Goal: Task Accomplishment & Management: Manage account settings

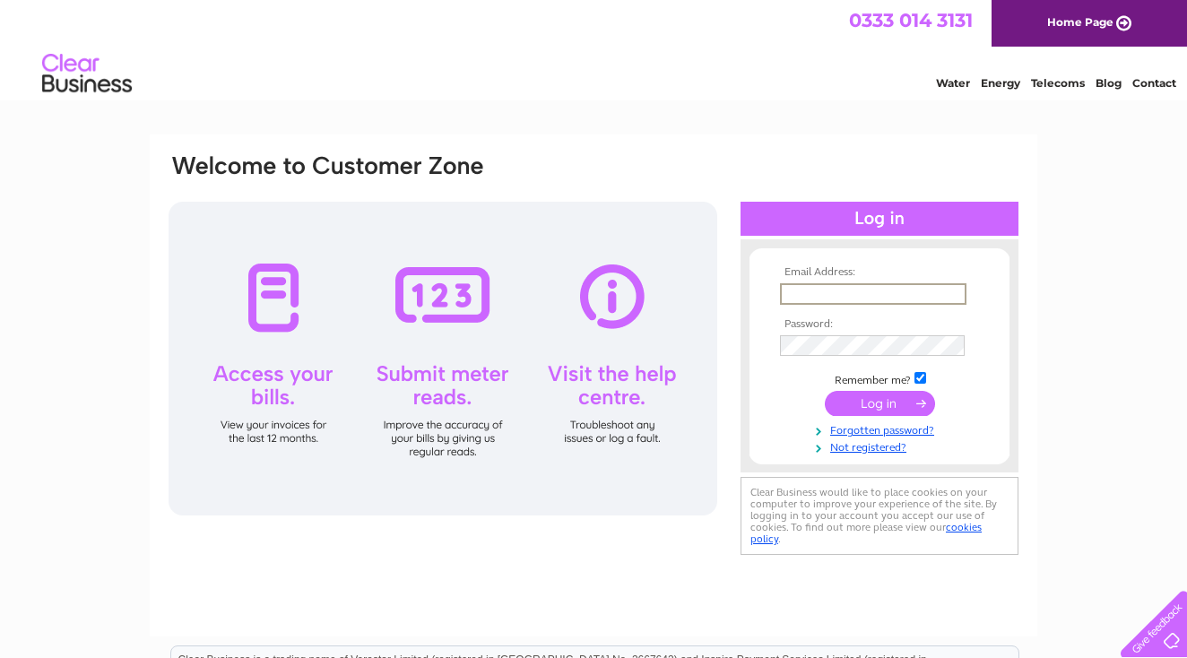
type input "[EMAIL_ADDRESS][DOMAIN_NAME]"
click at [871, 401] on input "submit" at bounding box center [880, 401] width 110 height 25
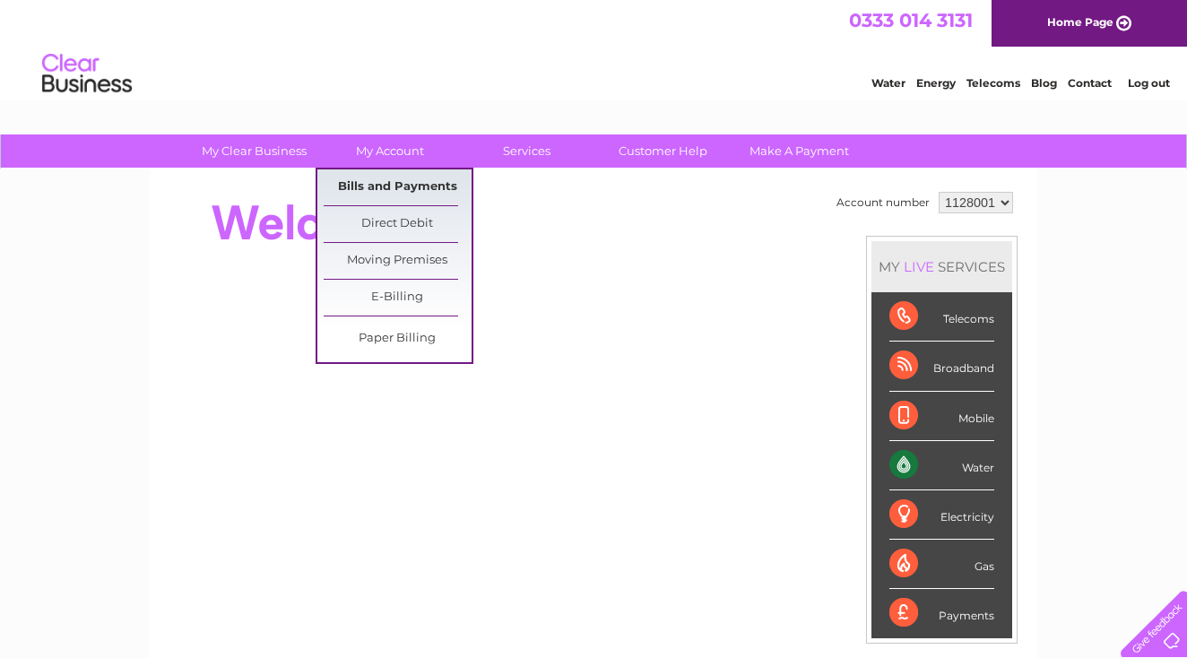
click at [403, 190] on link "Bills and Payments" at bounding box center [398, 187] width 148 height 36
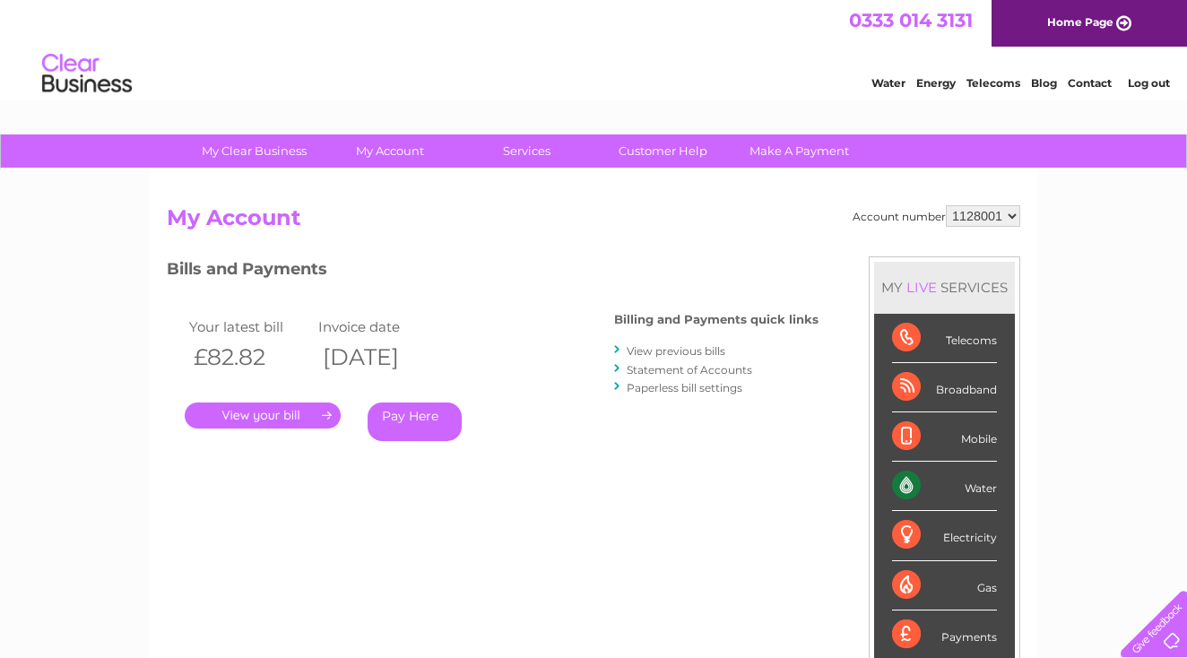
click at [289, 415] on link "." at bounding box center [263, 416] width 156 height 26
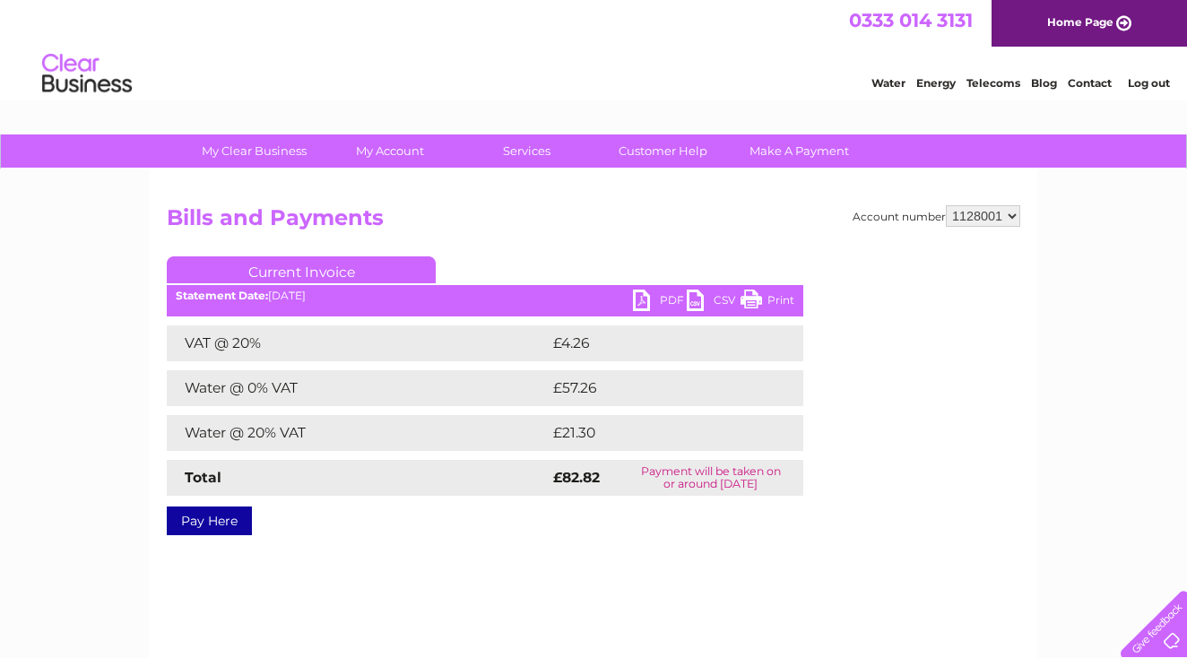
click at [765, 296] on link "Print" at bounding box center [768, 303] width 54 height 26
